Goal: Task Accomplishment & Management: Use online tool/utility

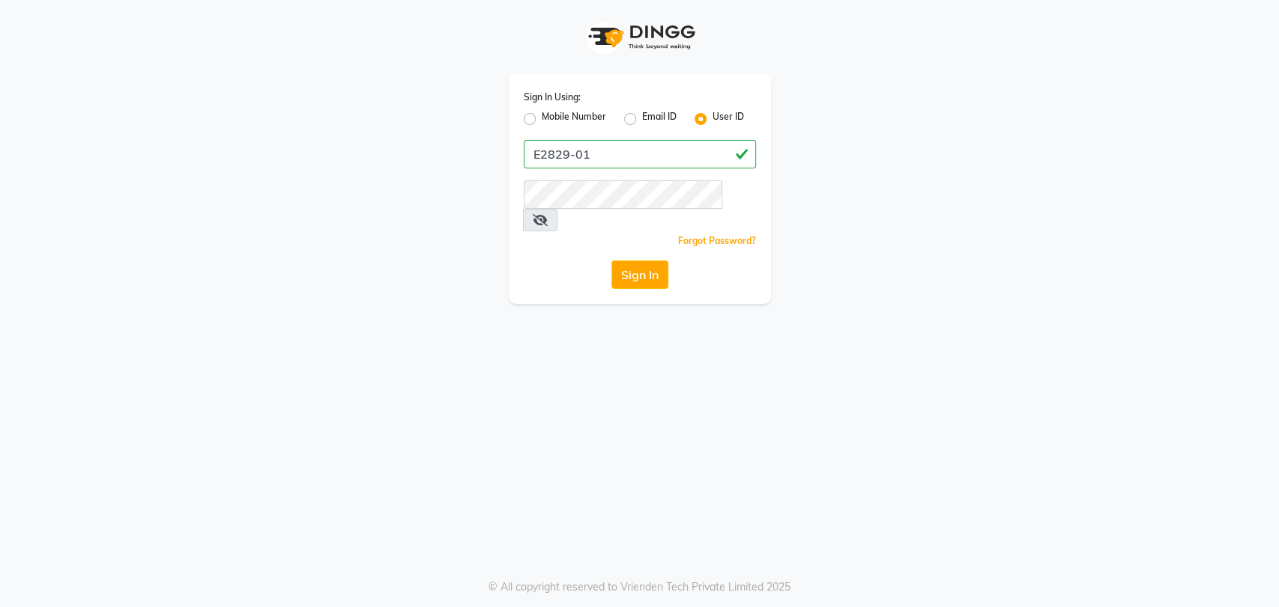
type input "E2829-01"
click at [611, 261] on button "Sign In" at bounding box center [639, 275] width 57 height 28
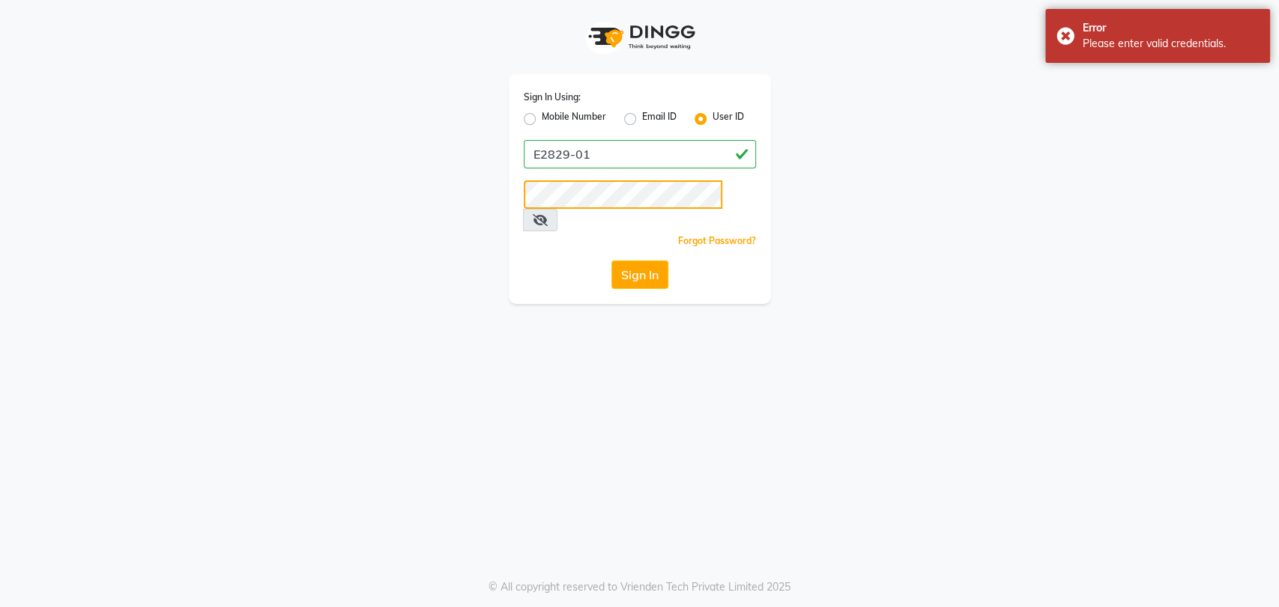
click at [611, 261] on button "Sign In" at bounding box center [639, 275] width 57 height 28
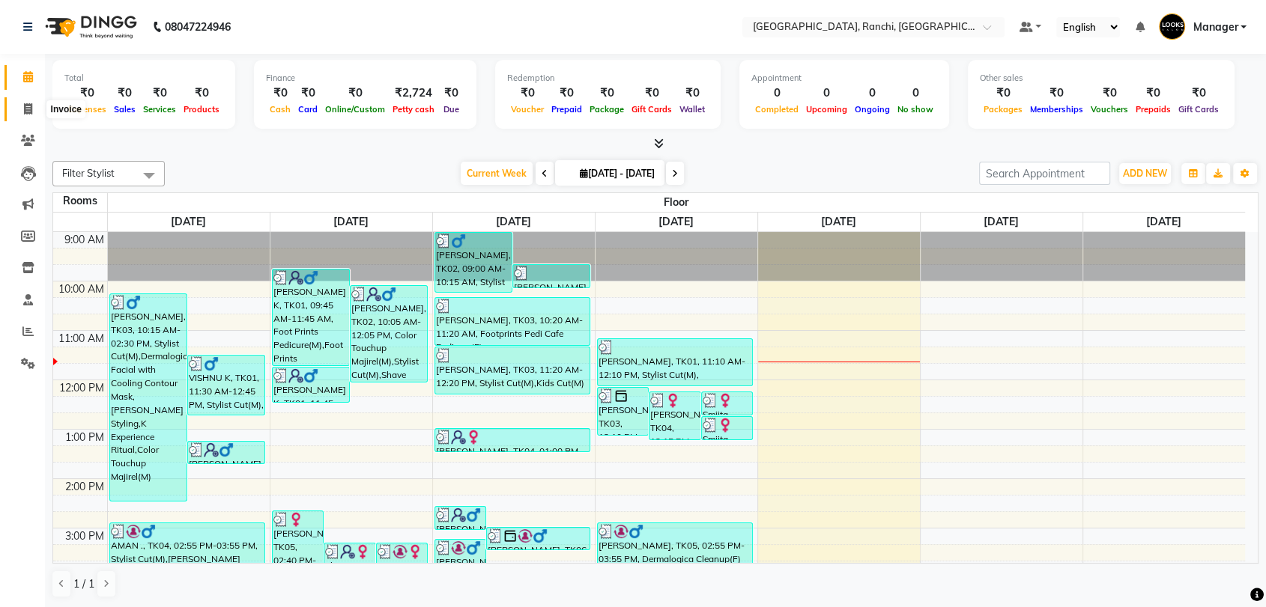
click at [26, 106] on icon at bounding box center [28, 108] width 8 height 11
select select "service"
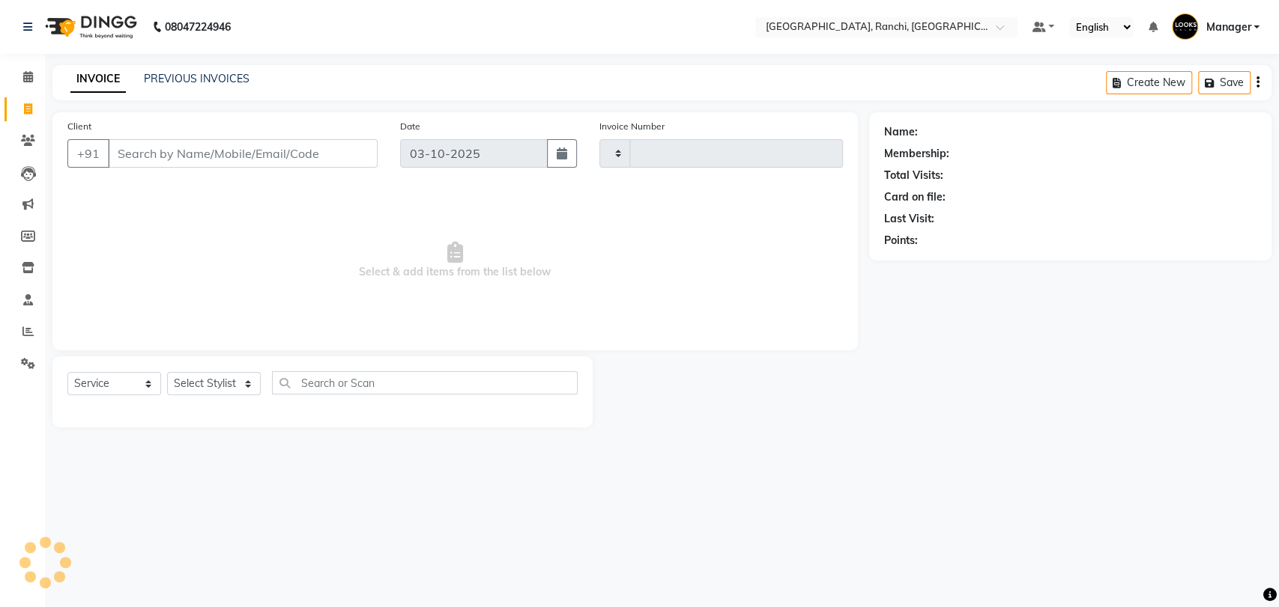
type input "1599"
select select "6463"
click at [213, 79] on link "PREVIOUS INVOICES" at bounding box center [197, 78] width 106 height 13
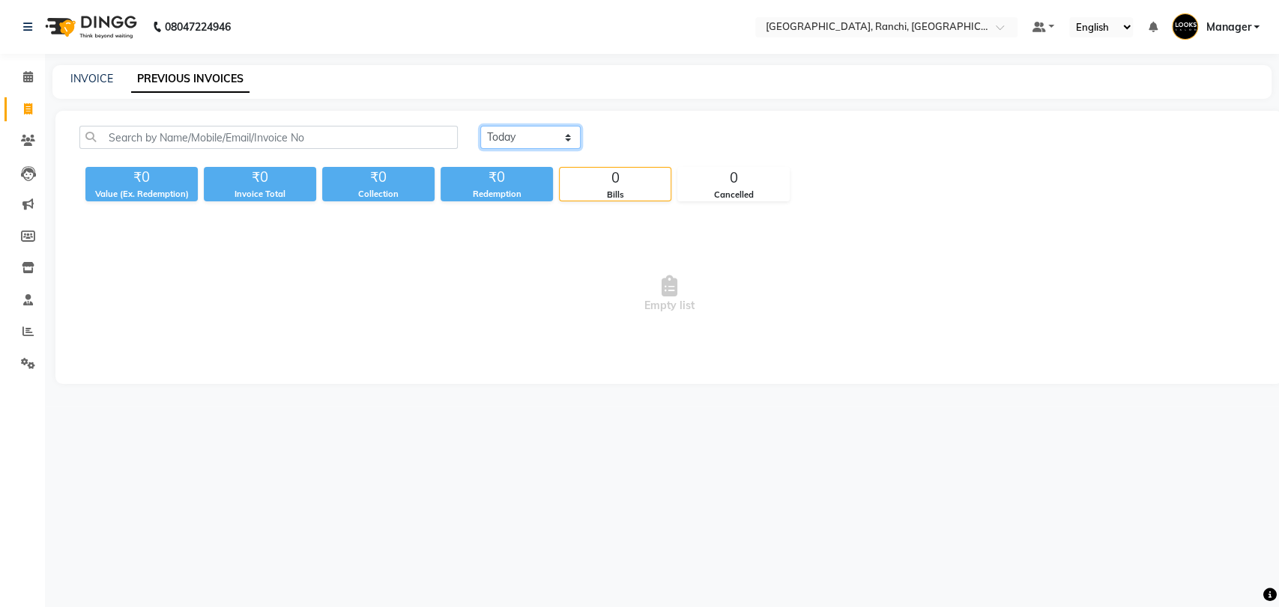
drag, startPoint x: 515, startPoint y: 128, endPoint x: 517, endPoint y: 144, distance: 15.8
click at [515, 129] on select "Today Yesterday Custom Range" at bounding box center [530, 137] width 100 height 23
select select "range"
click at [480, 126] on select "Today Yesterday Custom Range" at bounding box center [530, 137] width 100 height 23
click at [652, 142] on input "03-10-2025" at bounding box center [652, 137] width 105 height 21
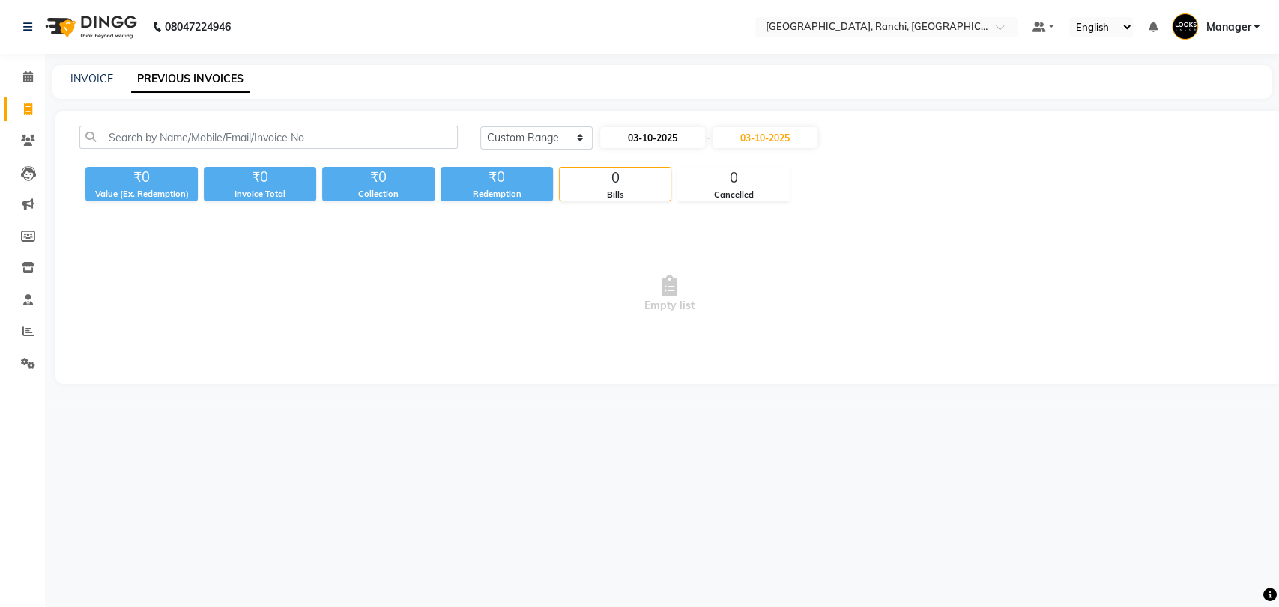
select select "10"
select select "2025"
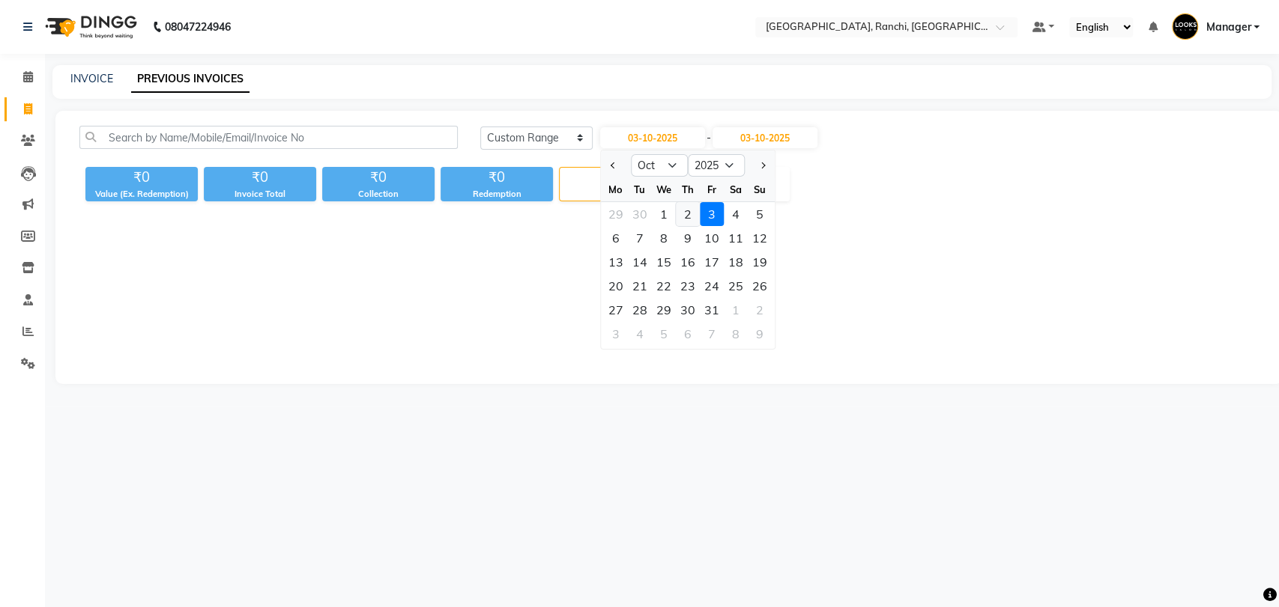
click at [691, 213] on div "2" at bounding box center [688, 214] width 24 height 24
type input "02-10-2025"
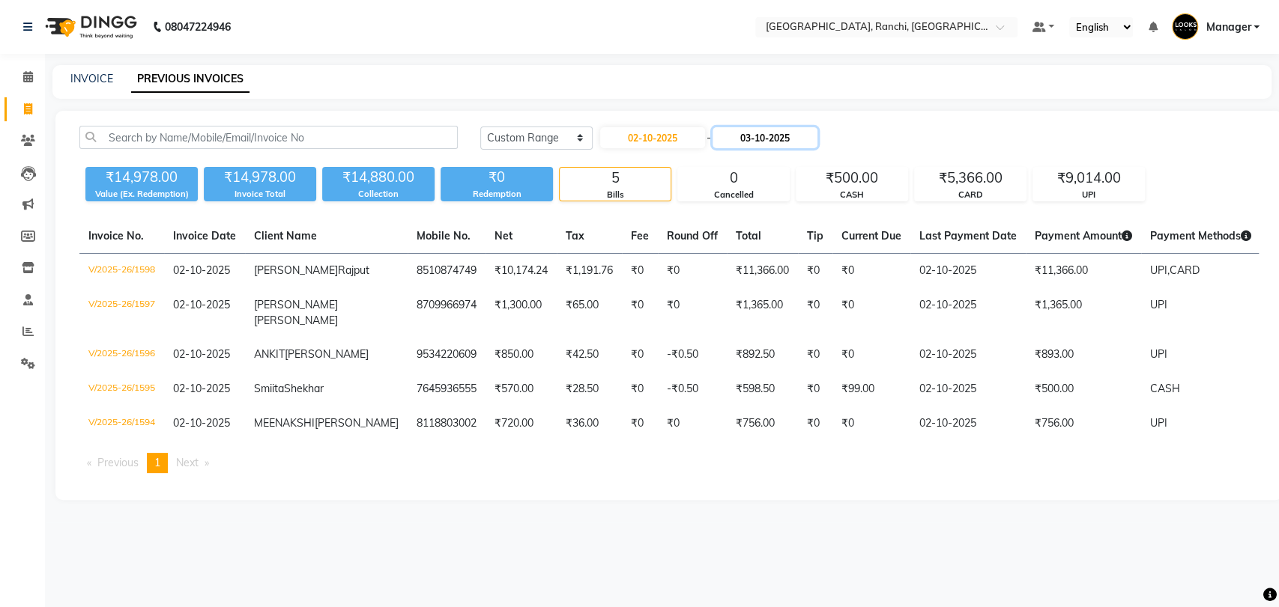
click at [779, 139] on input "03-10-2025" at bounding box center [764, 137] width 105 height 21
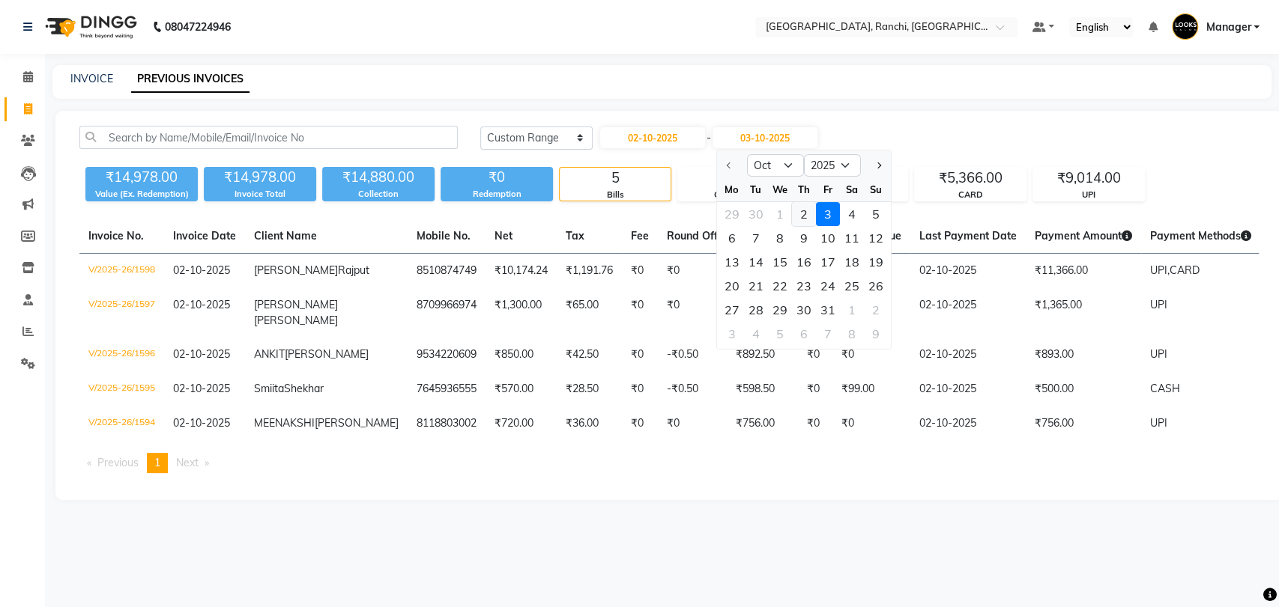
click at [795, 211] on div "2" at bounding box center [803, 214] width 24 height 24
type input "02-10-2025"
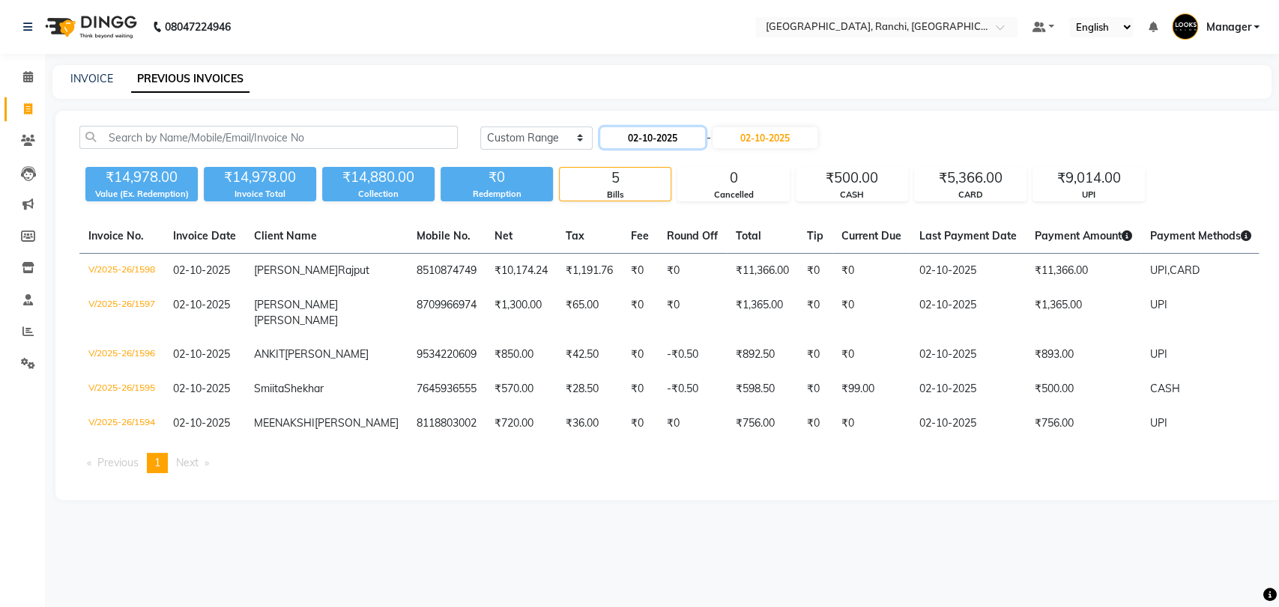
click at [653, 133] on input "02-10-2025" at bounding box center [652, 137] width 105 height 21
select select "10"
select select "2025"
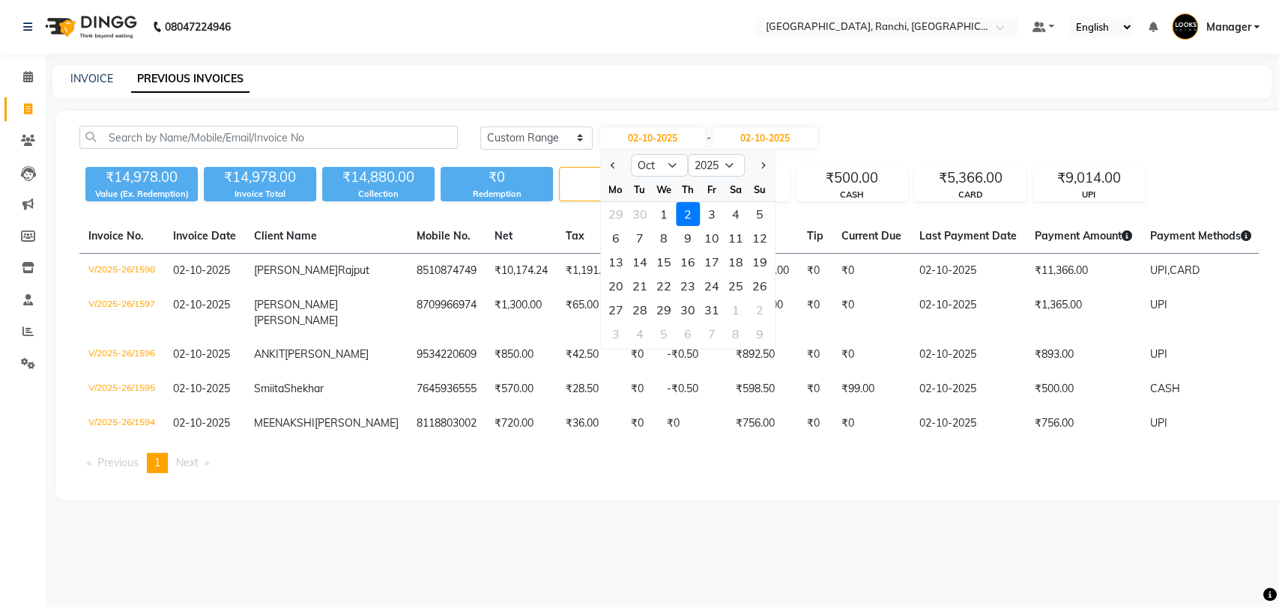
click at [664, 219] on div "1" at bounding box center [664, 214] width 24 height 24
type input "01-10-2025"
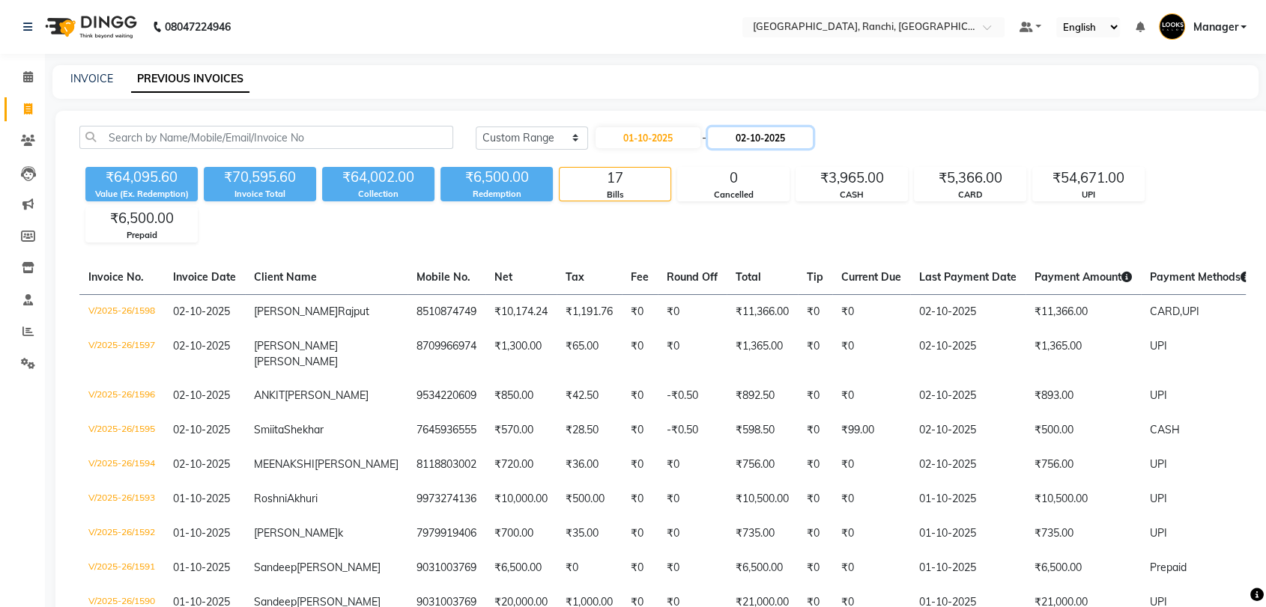
click at [777, 134] on input "02-10-2025" at bounding box center [760, 137] width 105 height 21
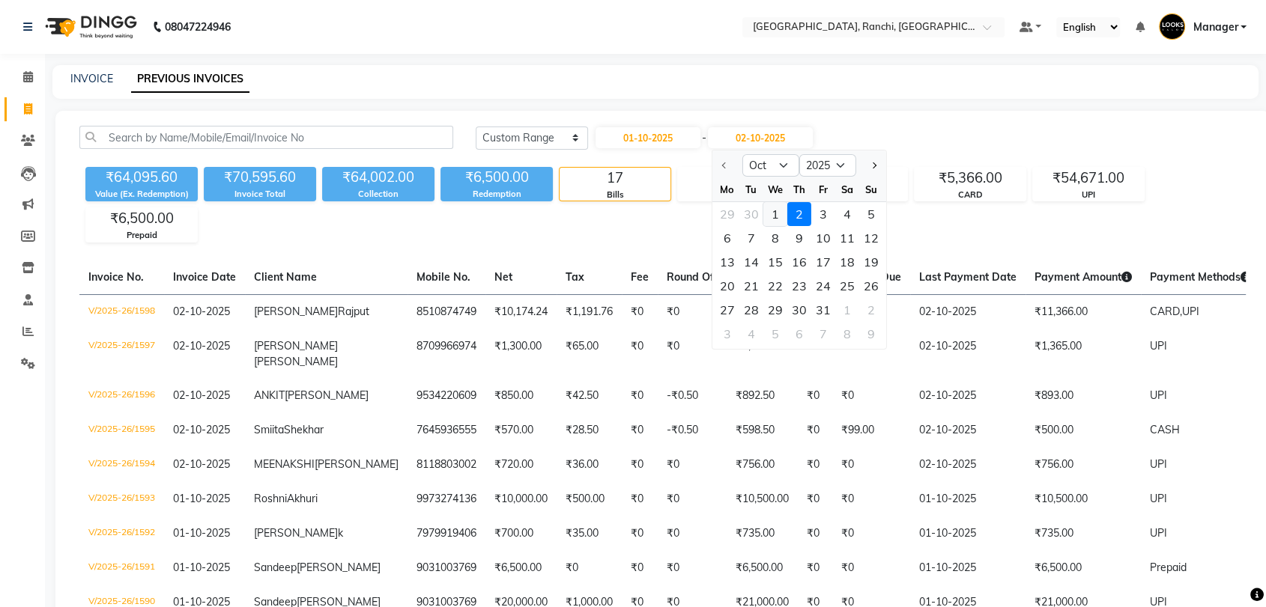
click at [774, 209] on div "1" at bounding box center [775, 214] width 24 height 24
type input "01-10-2025"
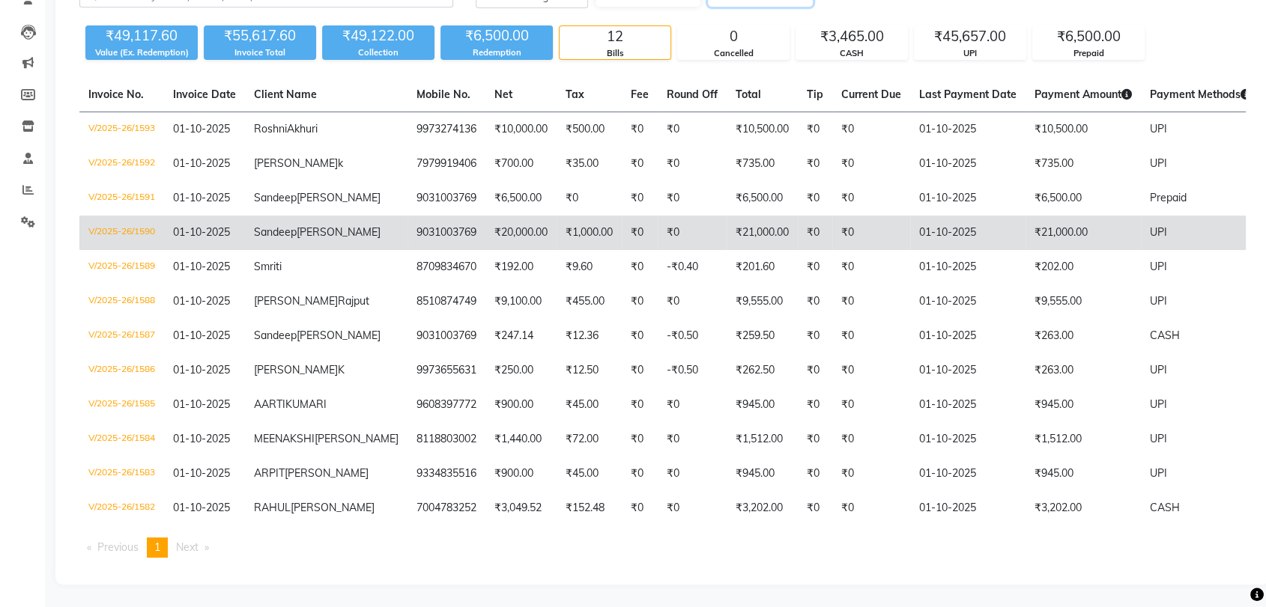
scroll to position [83, 0]
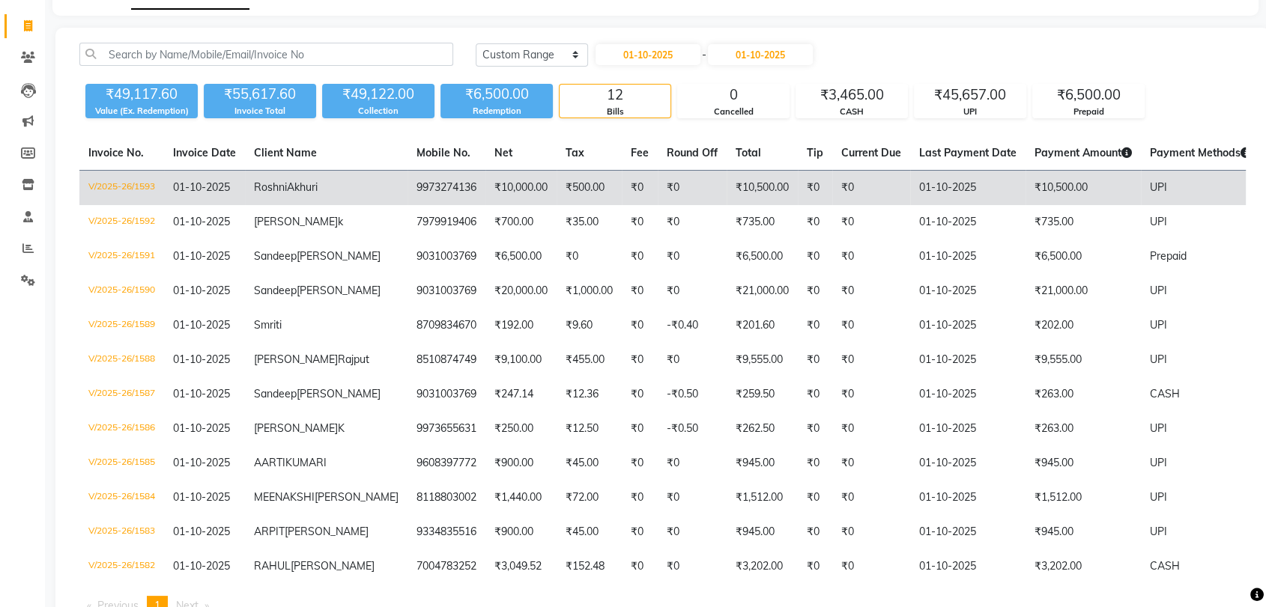
click at [407, 190] on td "9973274136" at bounding box center [446, 188] width 78 height 35
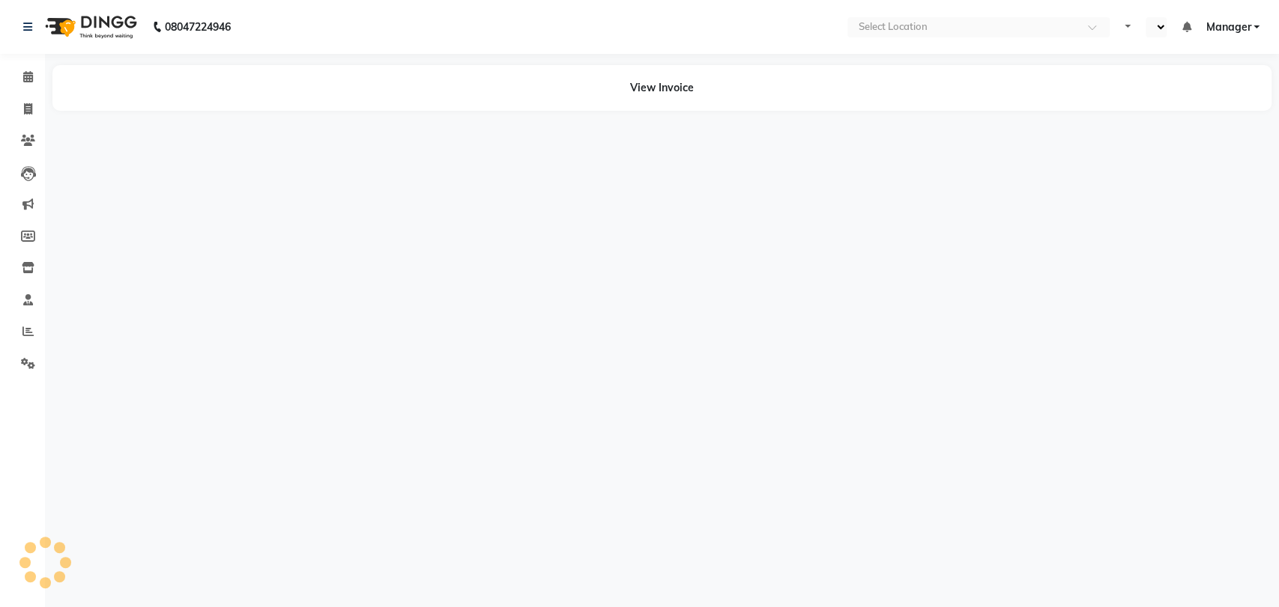
select select "en"
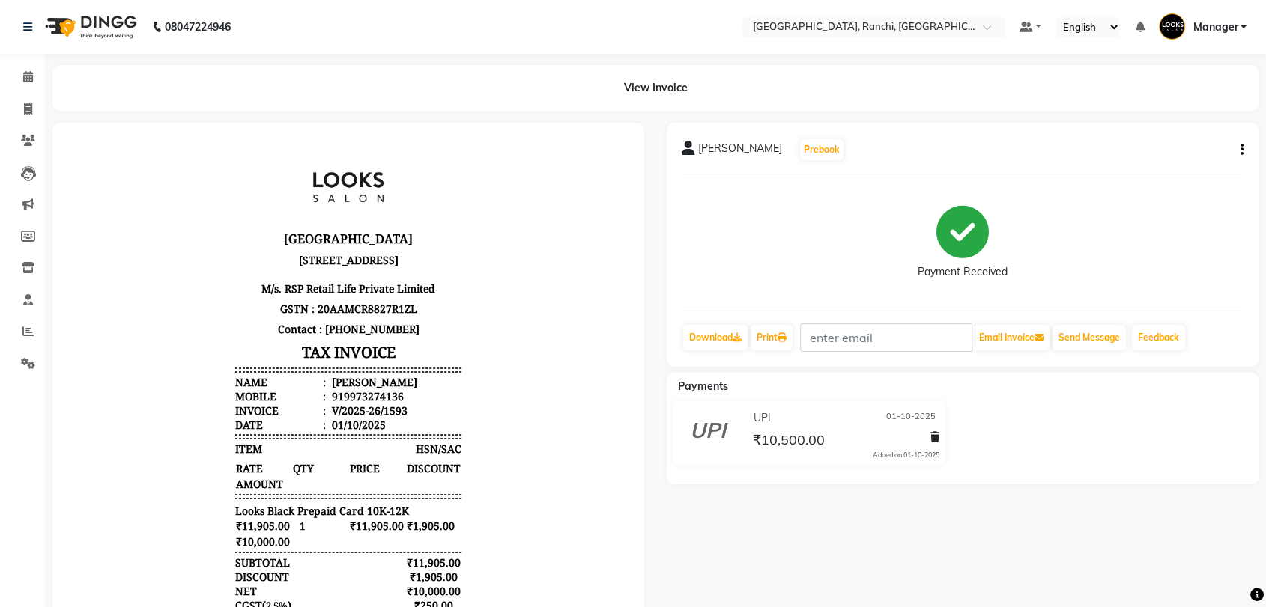
scroll to position [11, 0]
drag, startPoint x: 610, startPoint y: 377, endPoint x: 689, endPoint y: 553, distance: 193.1
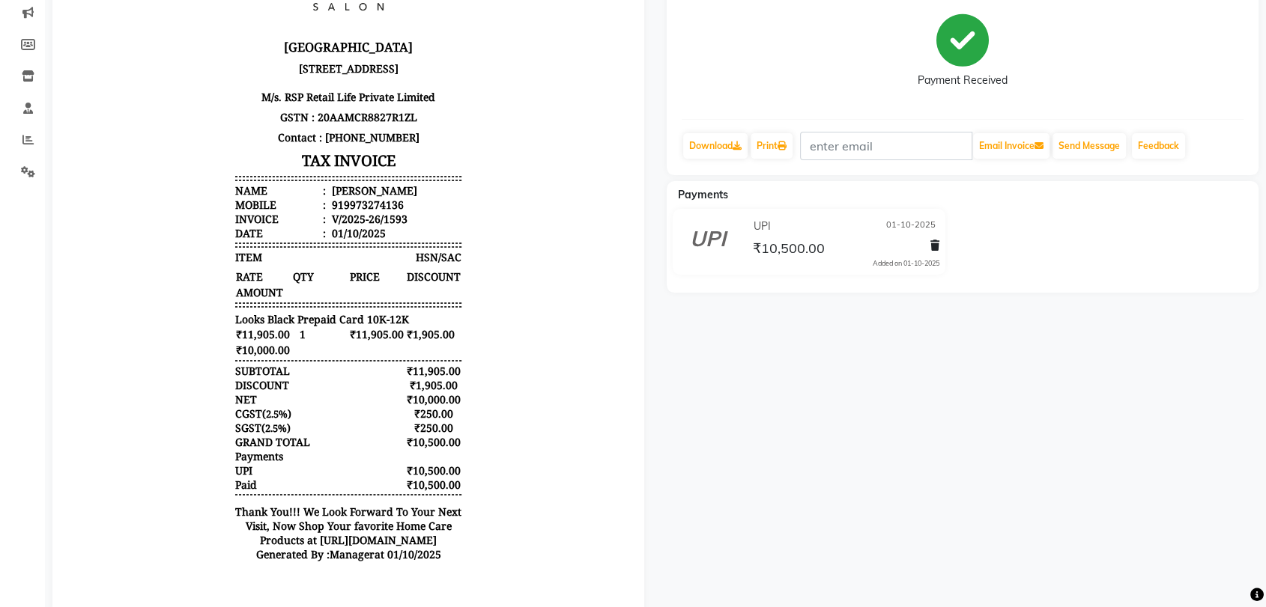
scroll to position [153, 0]
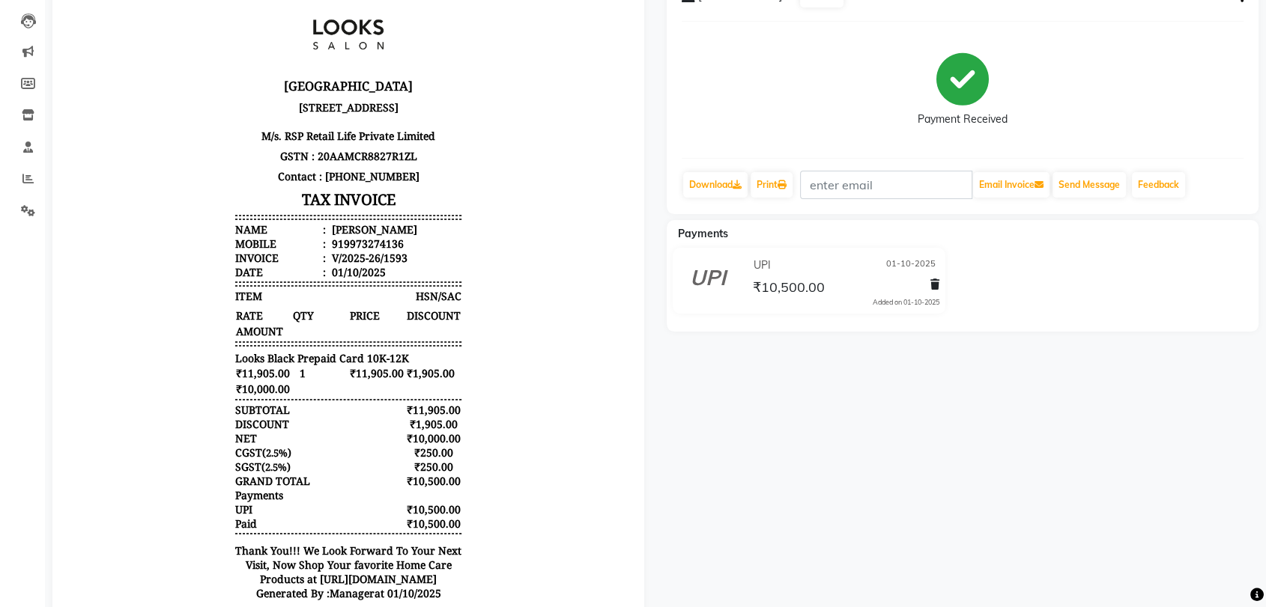
click at [345, 251] on div "919973274136" at bounding box center [366, 244] width 75 height 14
click at [347, 251] on div "919973274136" at bounding box center [366, 244] width 75 height 14
click at [348, 251] on div "919973274136" at bounding box center [366, 244] width 75 height 14
click at [349, 251] on div "919973274136" at bounding box center [366, 244] width 75 height 14
click at [350, 251] on div "919973274136" at bounding box center [366, 244] width 75 height 14
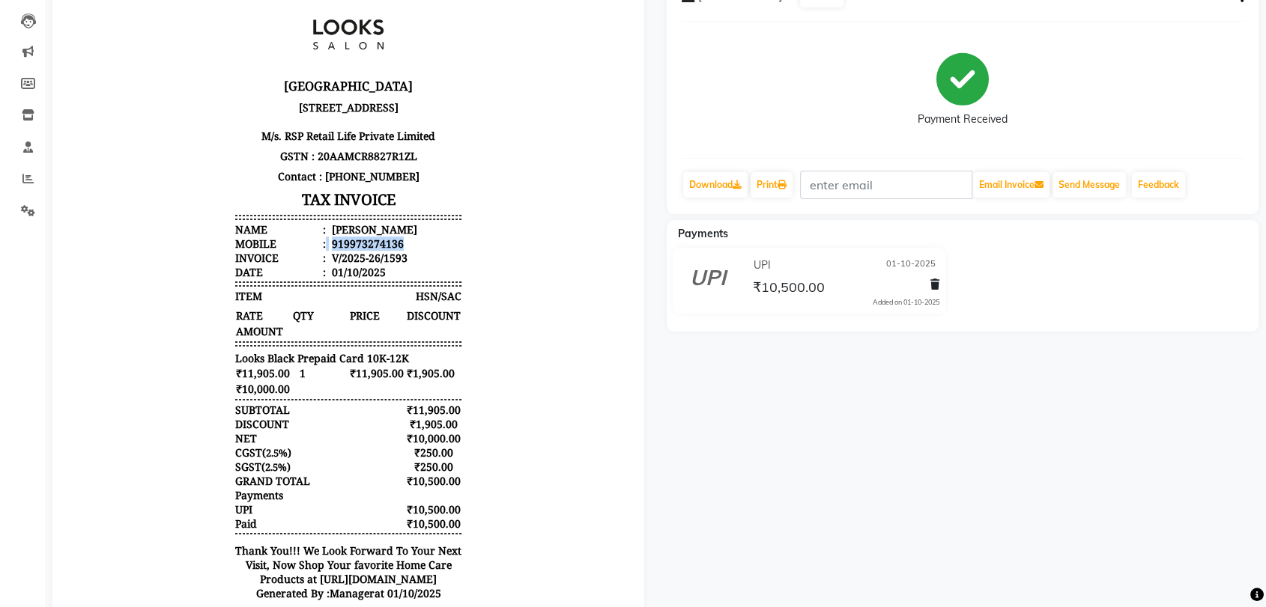
copy ul "919973274136"
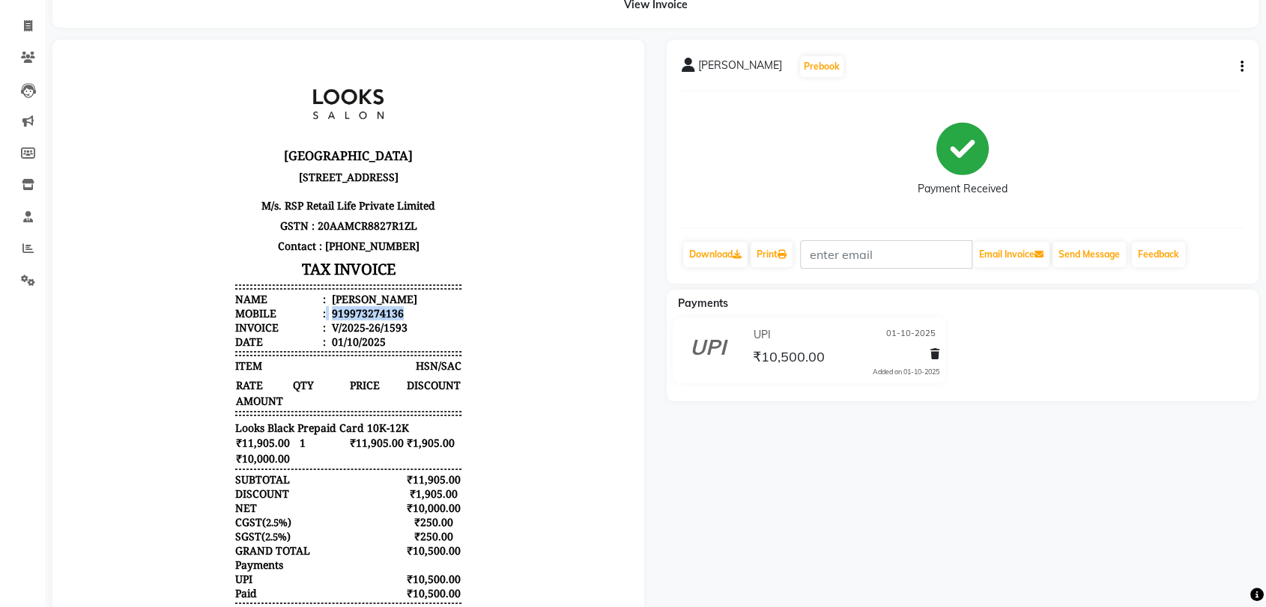
scroll to position [0, 0]
click at [31, 19] on span at bounding box center [28, 26] width 26 height 17
select select "service"
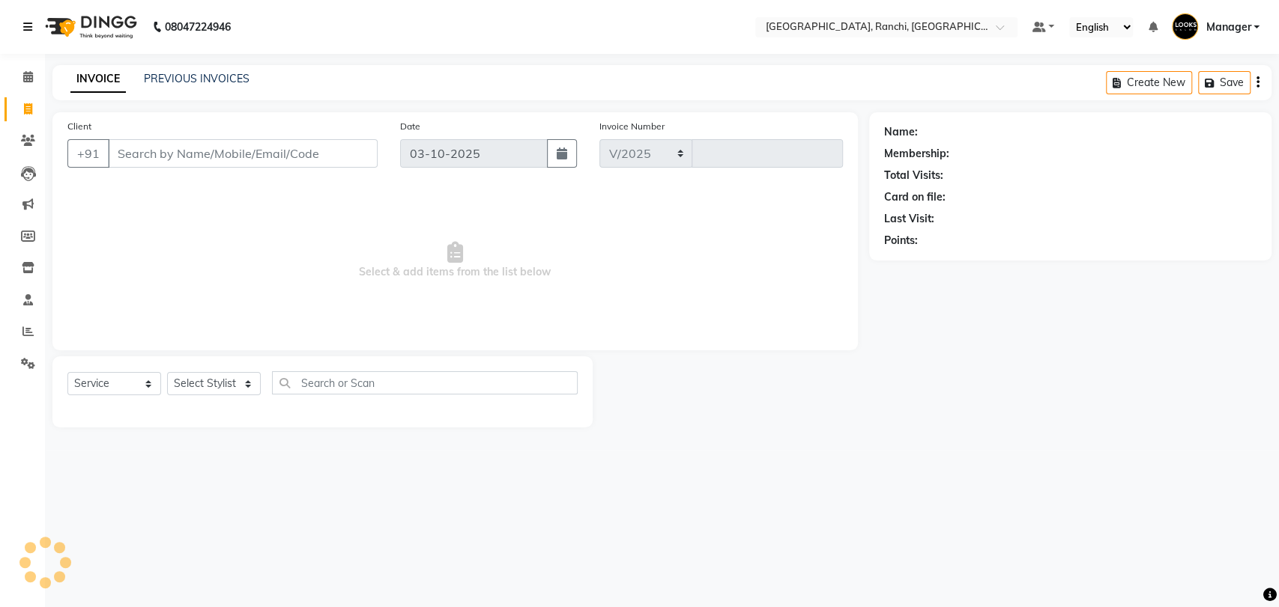
select select "6463"
type input "1599"
click at [180, 154] on input "Client" at bounding box center [243, 153] width 270 height 28
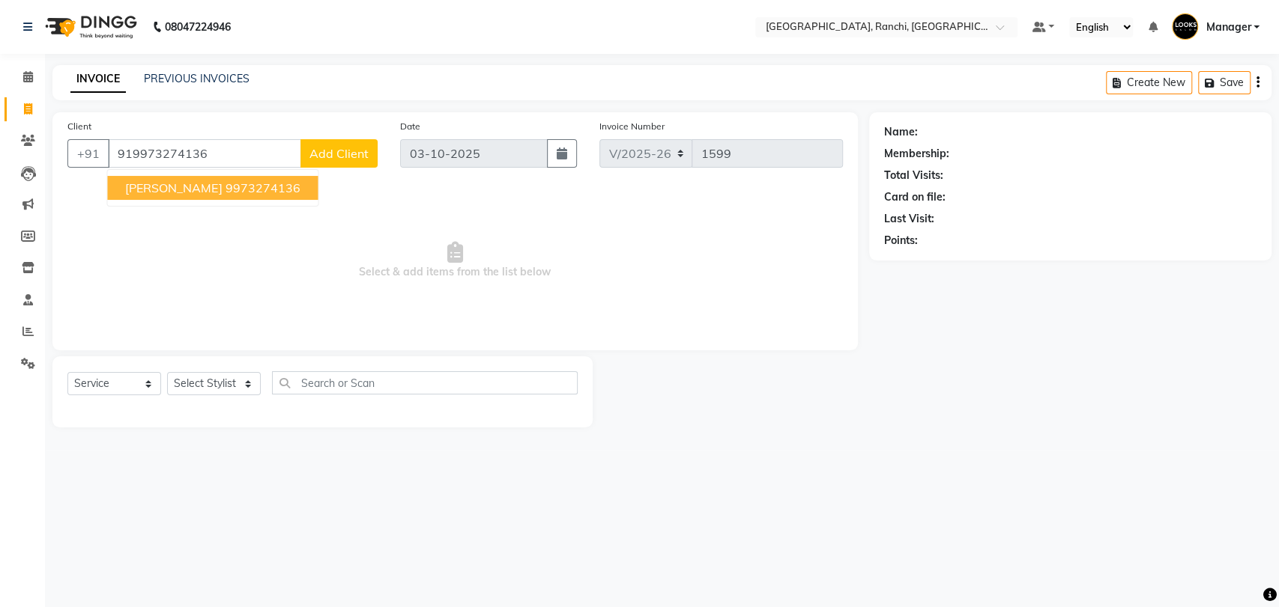
click at [156, 186] on span "[PERSON_NAME]" at bounding box center [173, 188] width 97 height 15
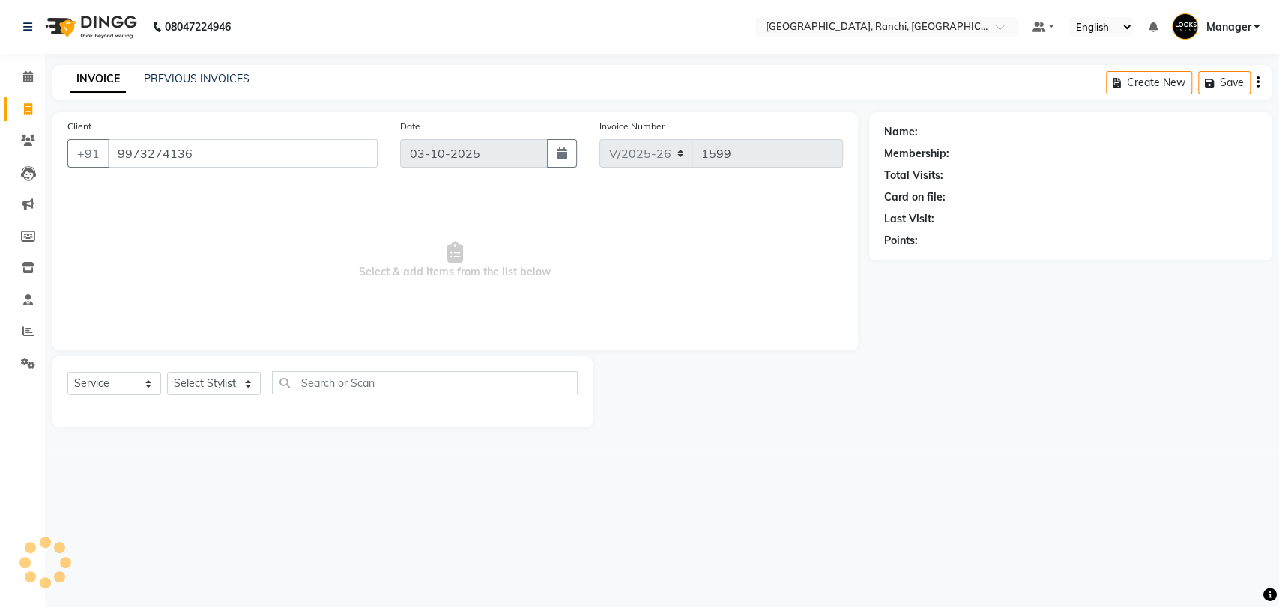
type input "9973274136"
select select "1: Object"
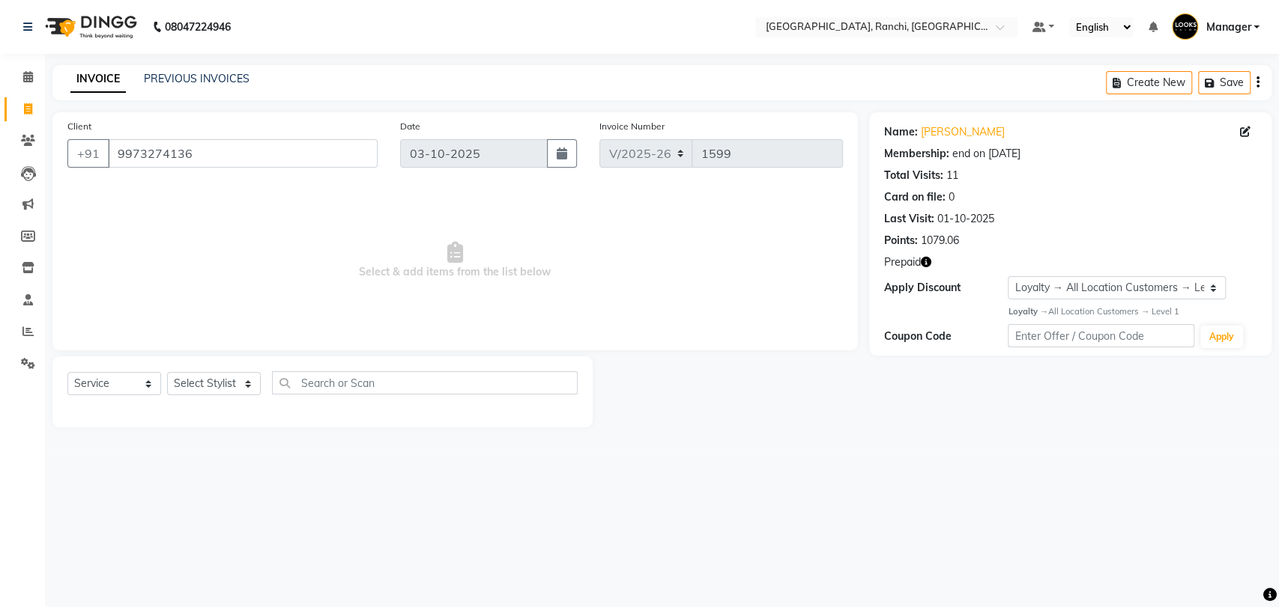
click at [929, 259] on icon "button" at bounding box center [926, 262] width 10 height 10
click at [945, 135] on link "[PERSON_NAME]" at bounding box center [963, 132] width 84 height 16
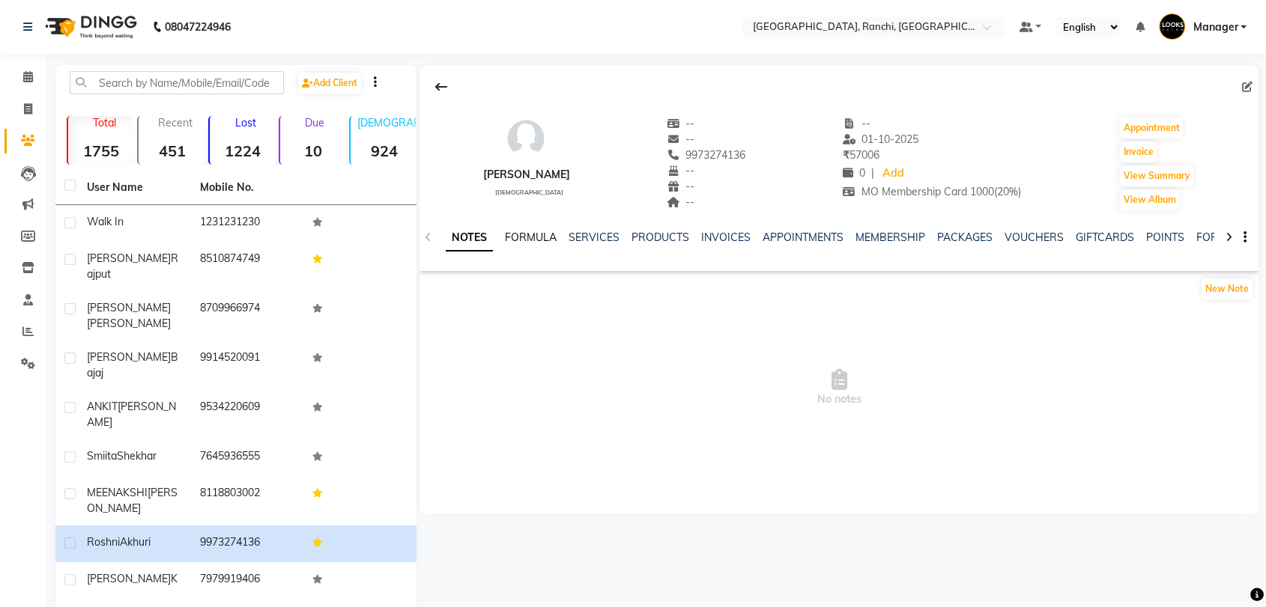
click at [530, 234] on link "FORMULA" at bounding box center [531, 237] width 52 height 13
click at [595, 233] on link "SERVICES" at bounding box center [592, 237] width 51 height 13
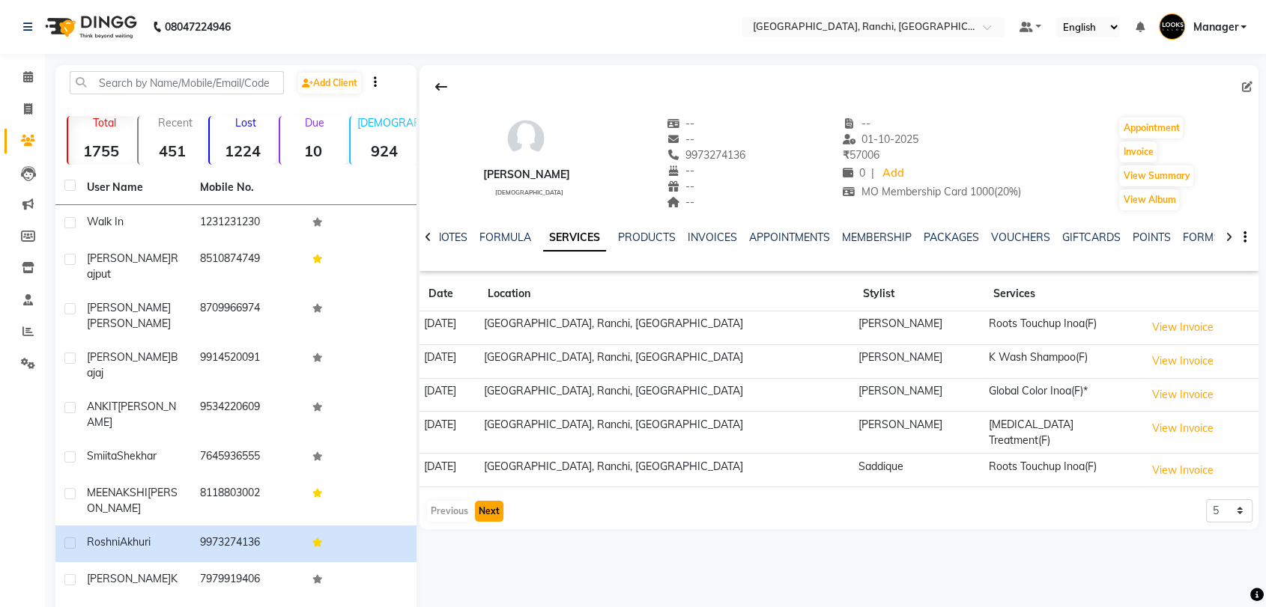
click at [494, 505] on button "Next" at bounding box center [489, 511] width 28 height 21
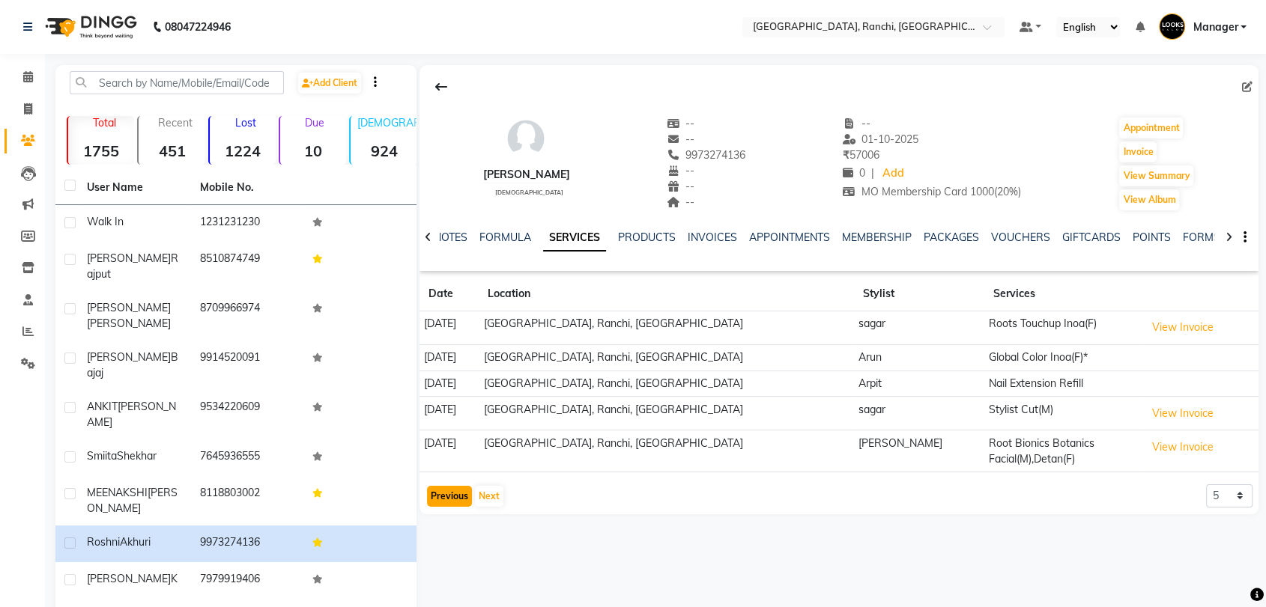
click at [447, 492] on button "Previous" at bounding box center [449, 496] width 45 height 21
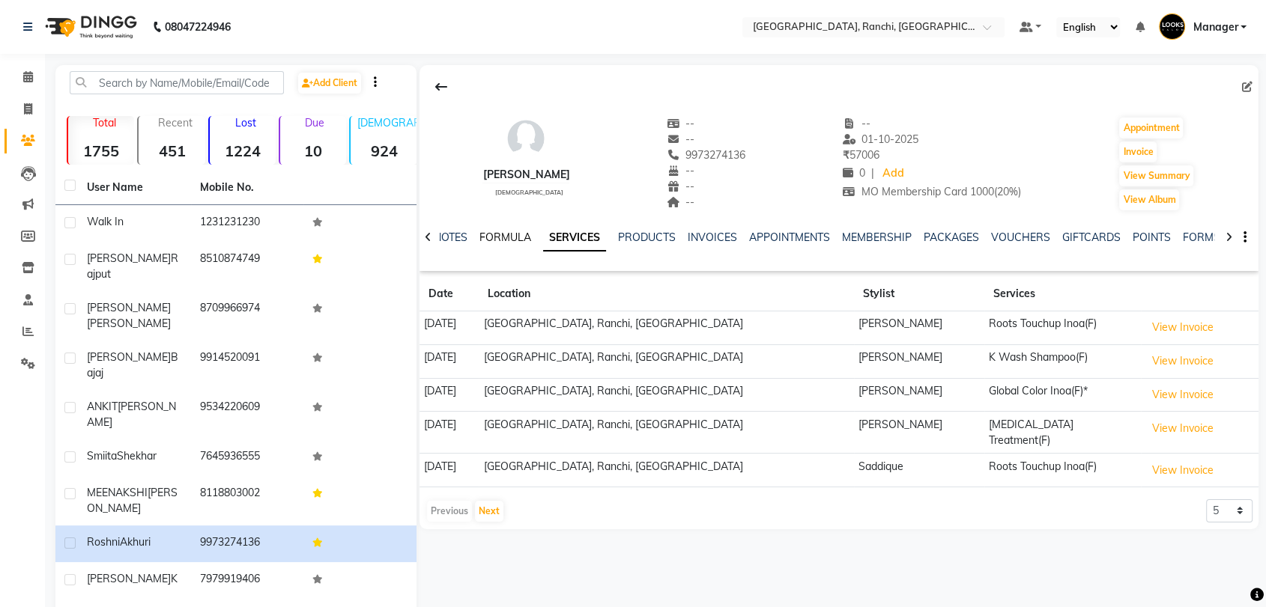
click at [497, 231] on link "FORMULA" at bounding box center [505, 237] width 52 height 13
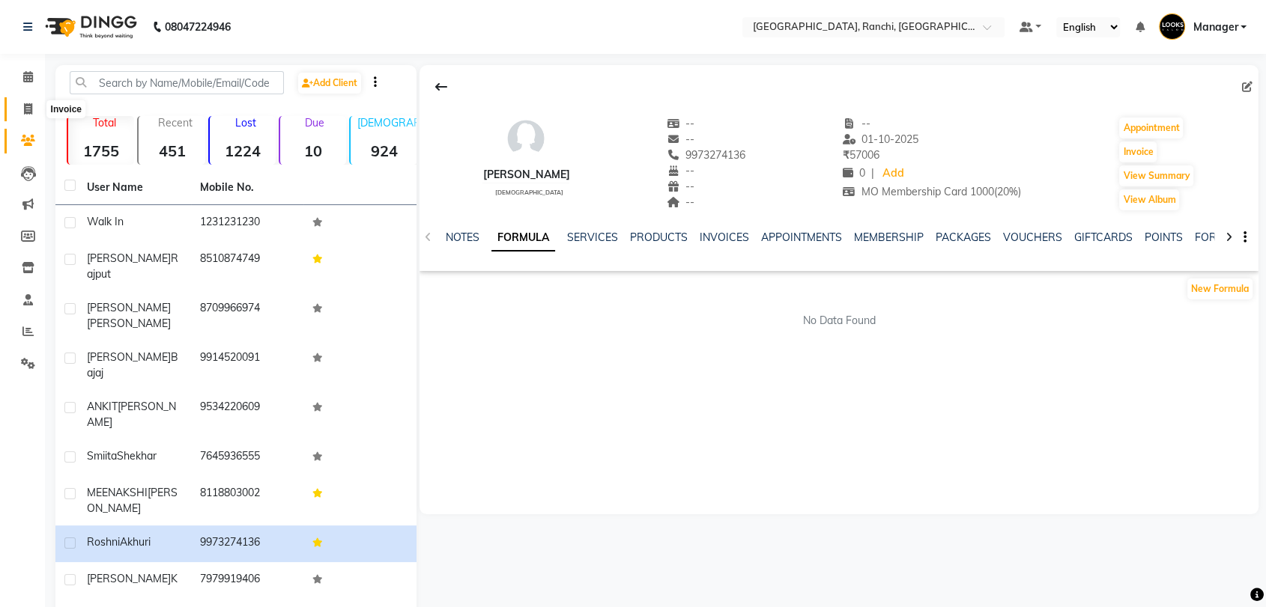
click at [31, 106] on icon at bounding box center [28, 108] width 8 height 11
select select "service"
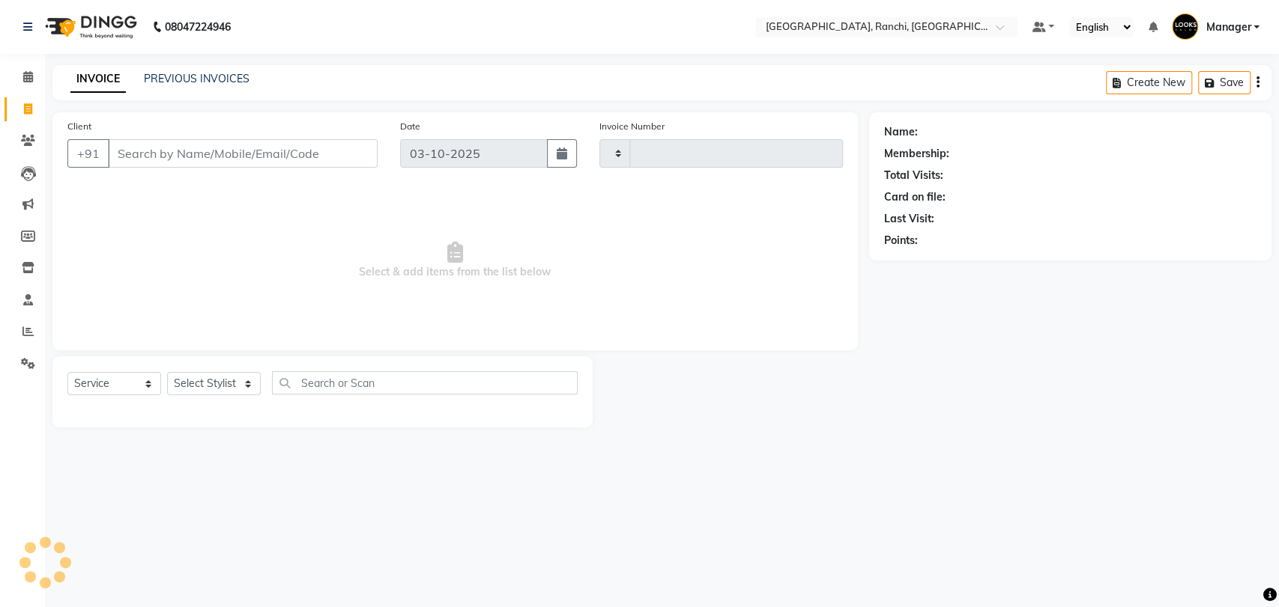
type input "1599"
select select "6463"
click at [25, 80] on icon at bounding box center [28, 76] width 10 height 11
